Goal: Information Seeking & Learning: Understand process/instructions

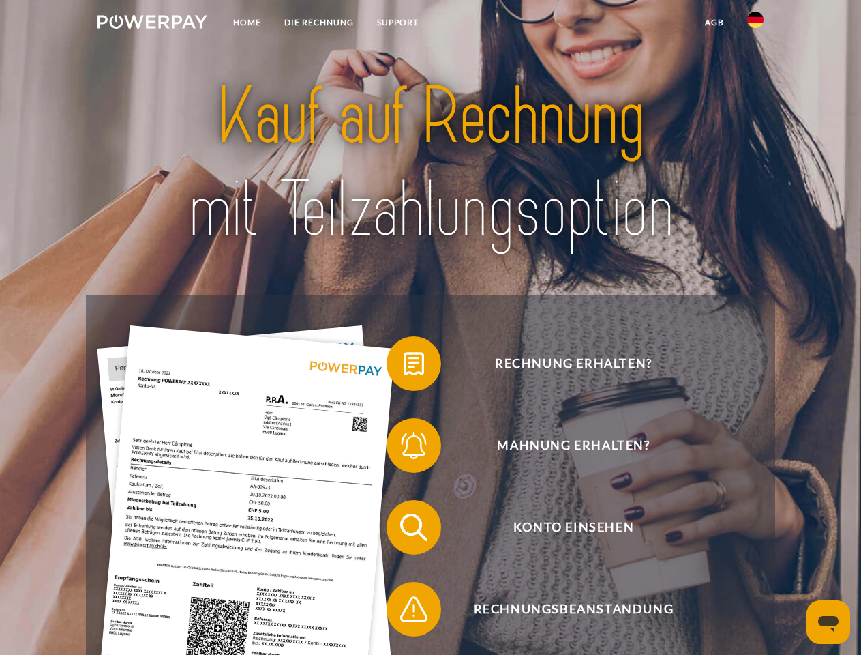
click at [152, 24] on img at bounding box center [153, 22] width 110 height 14
click at [756, 24] on img at bounding box center [755, 20] width 16 height 16
click at [714, 23] on link "agb" at bounding box center [714, 22] width 42 height 25
click at [404, 366] on span at bounding box center [393, 363] width 68 height 68
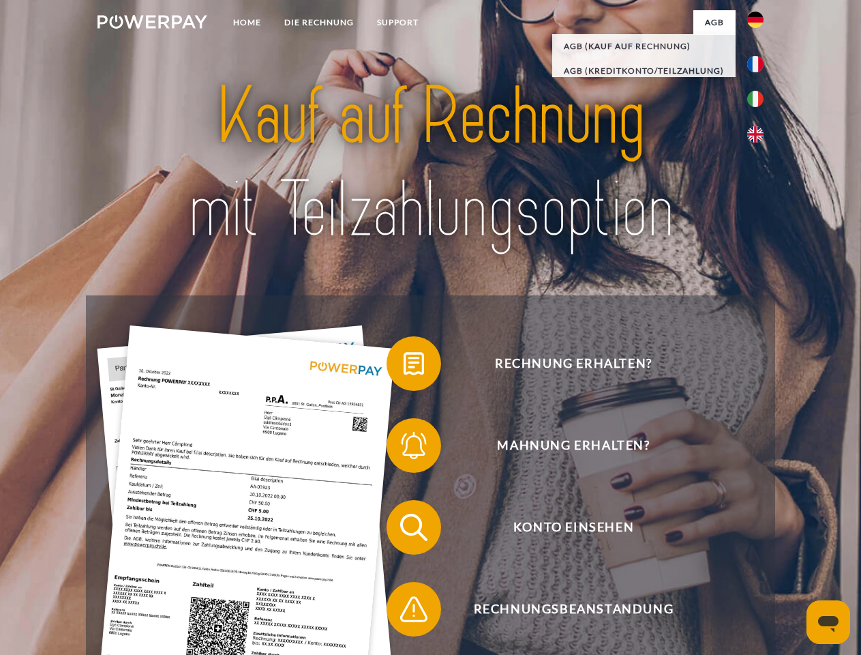
click at [404, 448] on span at bounding box center [393, 445] width 68 height 68
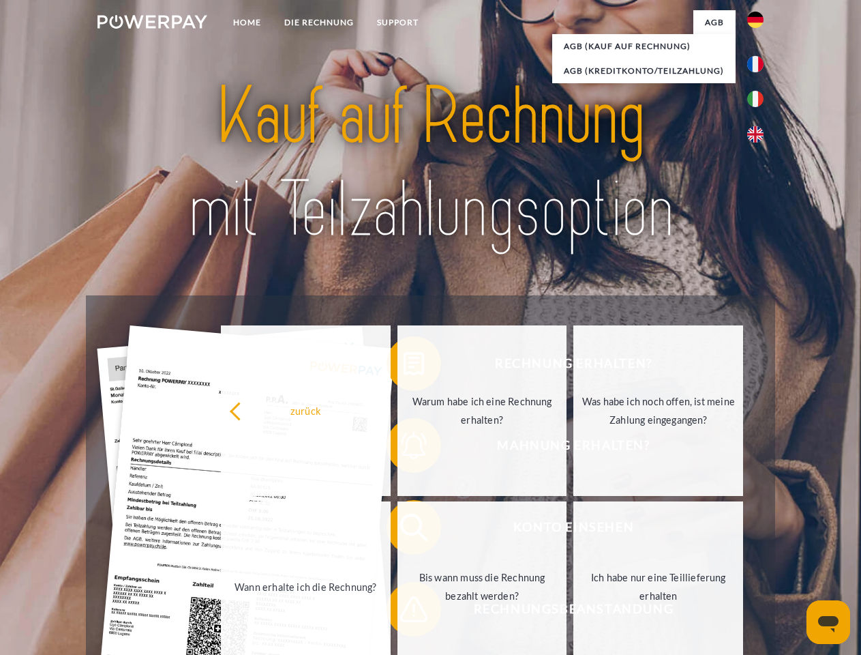
click at [404, 530] on link "Bis wann muss die Rechnung bezahlt werden?" at bounding box center [483, 586] width 170 height 170
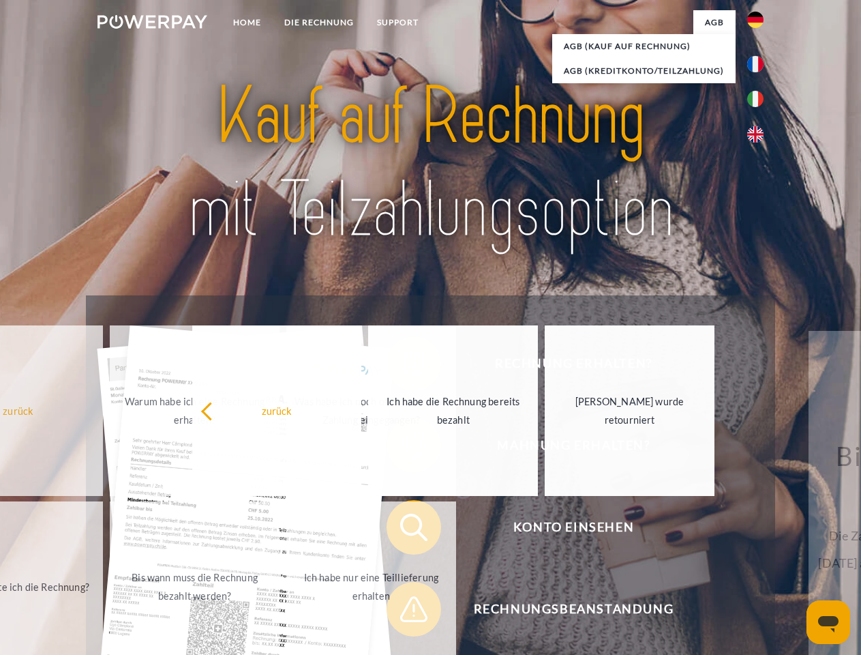
click at [404, 612] on span at bounding box center [393, 609] width 68 height 68
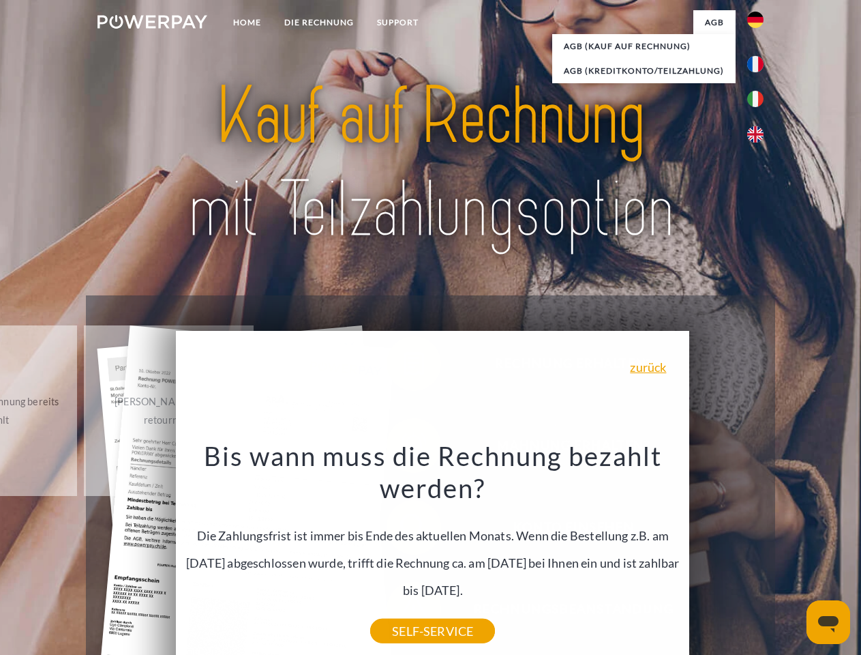
click at [828, 622] on icon "Messaging-Fenster öffnen" at bounding box center [828, 624] width 20 height 16
